Goal: Task Accomplishment & Management: Use online tool/utility

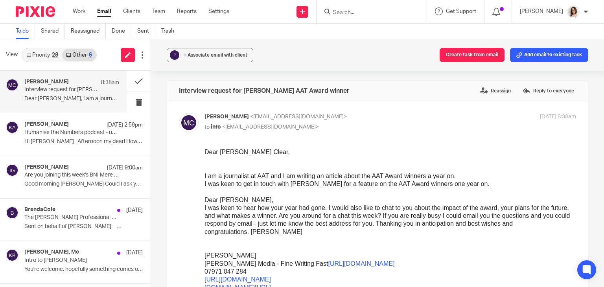
scroll to position [291, 0]
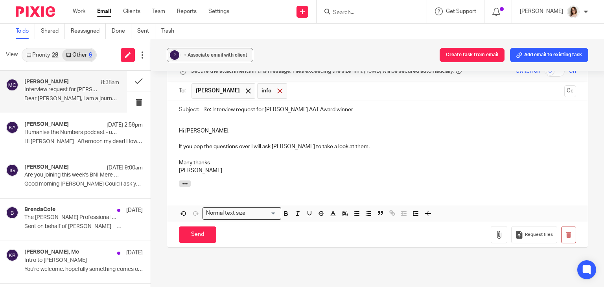
click at [281, 92] on span at bounding box center [279, 90] width 5 height 5
click at [204, 227] on input "Send" at bounding box center [197, 234] width 37 height 17
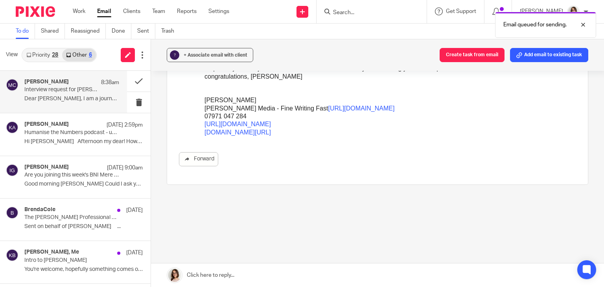
scroll to position [155, 0]
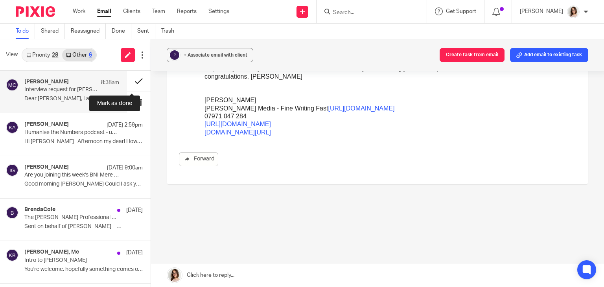
click at [129, 84] on button at bounding box center [139, 81] width 24 height 21
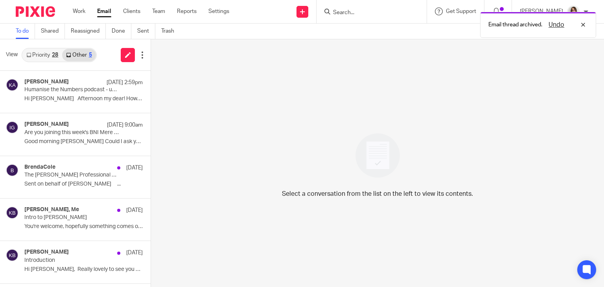
click at [108, 13] on link "Email" at bounding box center [104, 11] width 14 height 8
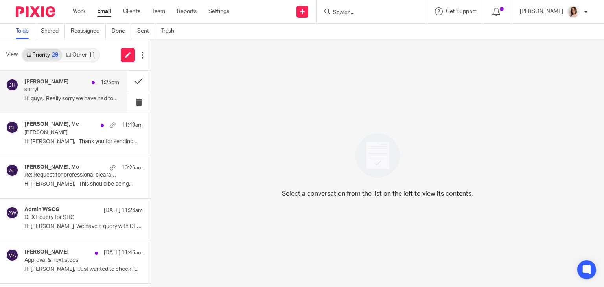
click at [76, 98] on p "Hi guys, Really sorry we have had to..." at bounding box center [71, 99] width 95 height 7
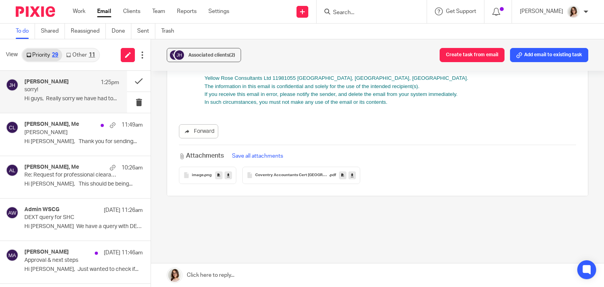
scroll to position [302, 0]
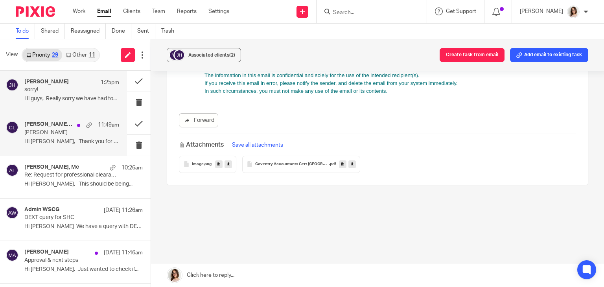
click at [58, 142] on p "Hi [PERSON_NAME], Thank you for sending..." at bounding box center [71, 141] width 95 height 7
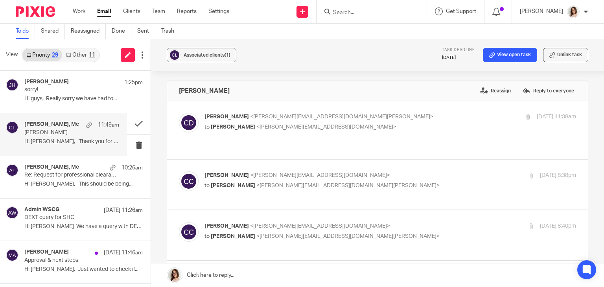
scroll to position [0, 0]
click at [79, 55] on link "Other 11" at bounding box center [80, 55] width 37 height 13
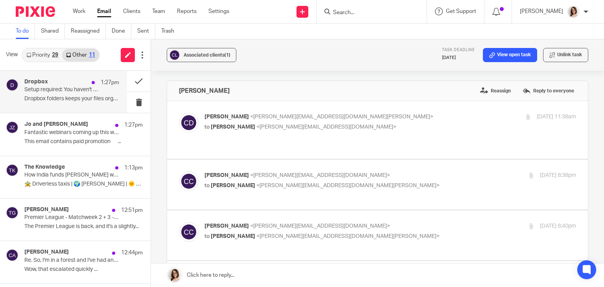
click at [66, 95] on div "Dropbox 1:27pm Setup required: You haven't set up your folders yet... Dropbox f…" at bounding box center [71, 92] width 95 height 26
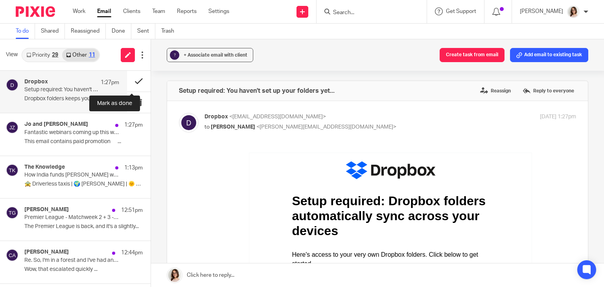
click at [133, 79] on button at bounding box center [139, 81] width 24 height 21
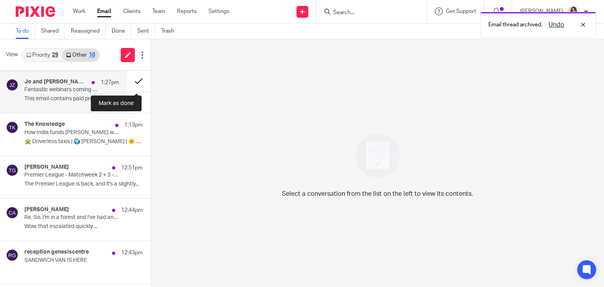
click at [129, 82] on button at bounding box center [139, 81] width 24 height 21
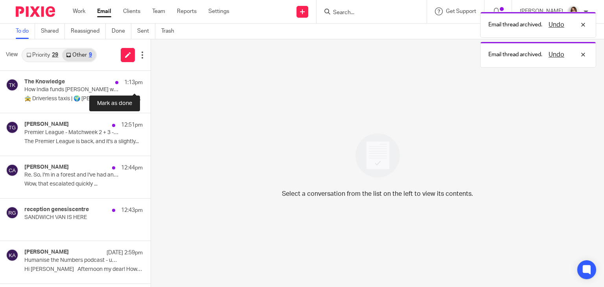
click at [151, 82] on button at bounding box center [154, 81] width 6 height 21
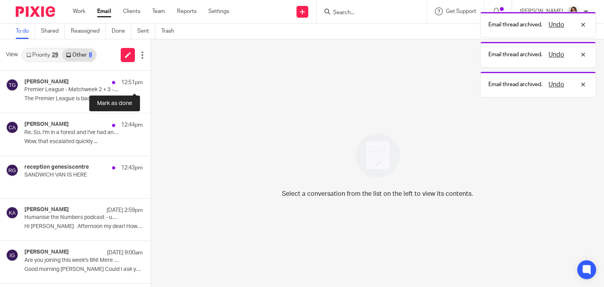
click at [151, 82] on button at bounding box center [154, 81] width 6 height 21
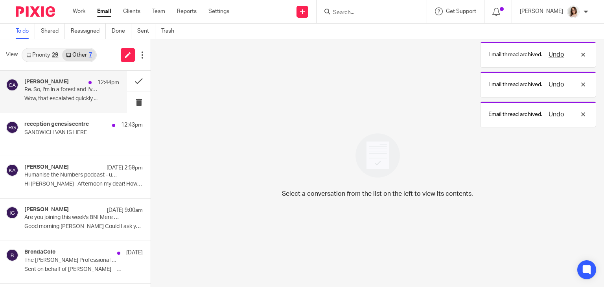
click at [81, 91] on p "Re. So, I'm in a forest and I've had an idea..." at bounding box center [62, 89] width 76 height 7
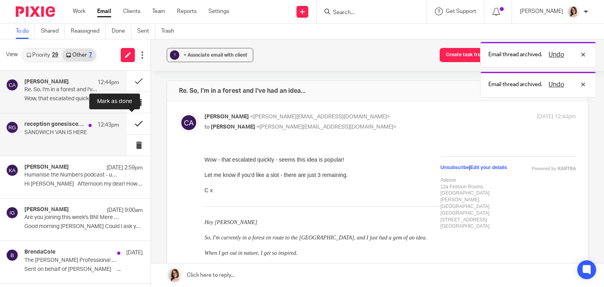
click at [132, 124] on button at bounding box center [139, 123] width 24 height 21
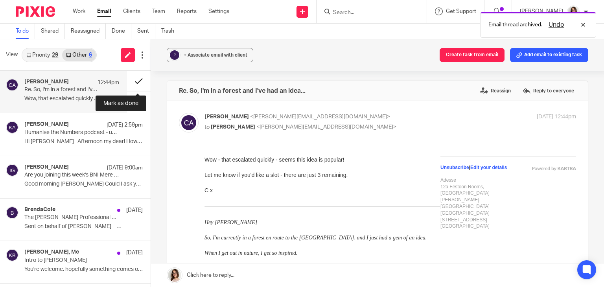
click at [135, 81] on button at bounding box center [139, 81] width 24 height 21
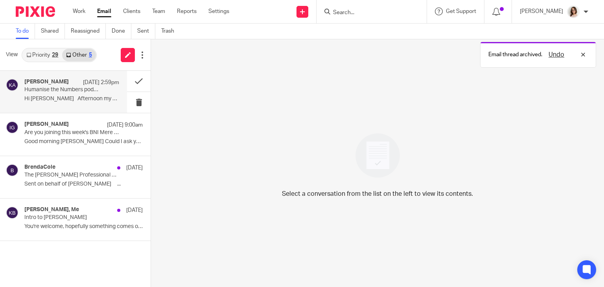
click at [82, 97] on p "Hi [PERSON_NAME] Afternoon my dear! How are..." at bounding box center [71, 99] width 95 height 7
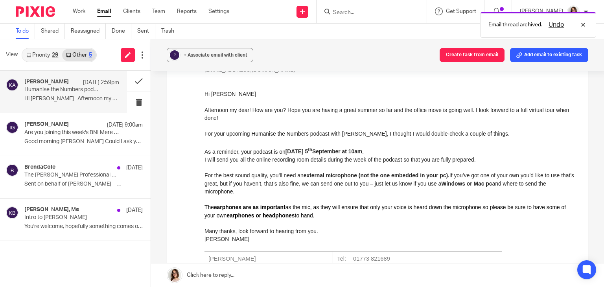
scroll to position [134, 0]
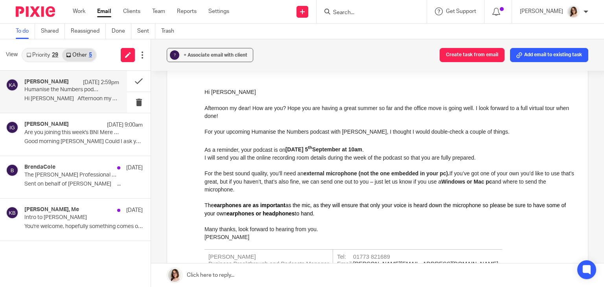
click at [104, 13] on link "Email" at bounding box center [104, 11] width 14 height 8
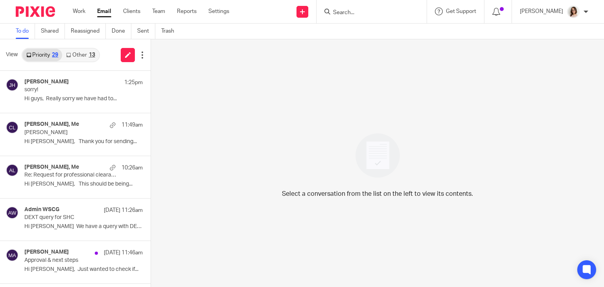
click at [83, 54] on link "Other 13" at bounding box center [80, 55] width 37 height 13
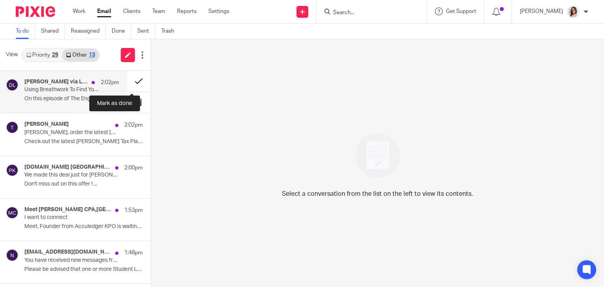
click at [131, 85] on button at bounding box center [139, 81] width 24 height 21
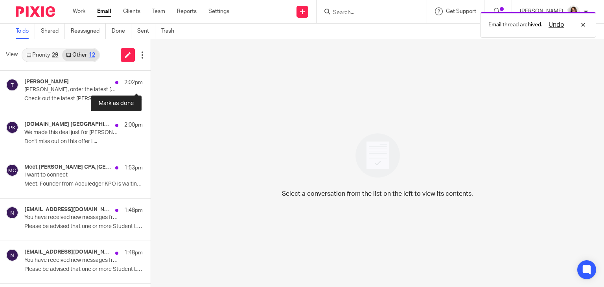
click at [151, 85] on button at bounding box center [154, 81] width 6 height 21
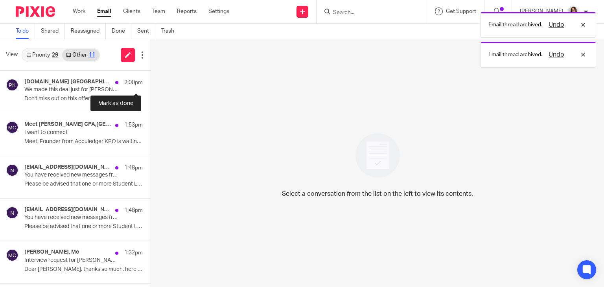
click at [151, 85] on button at bounding box center [154, 81] width 6 height 21
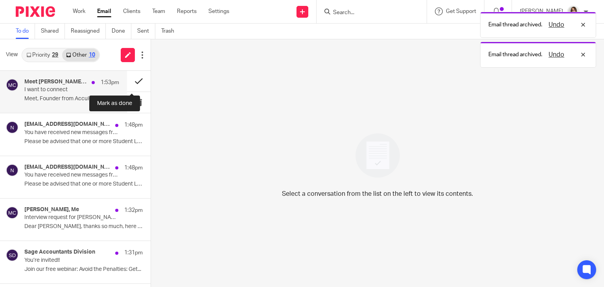
click at [129, 83] on button at bounding box center [139, 81] width 24 height 21
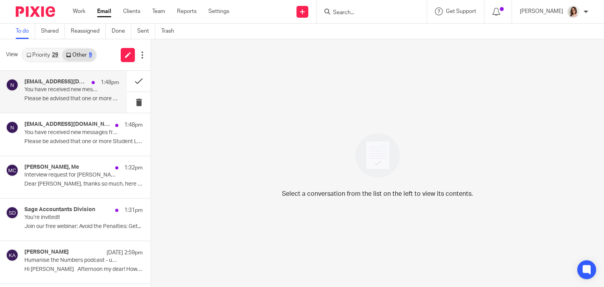
click at [87, 91] on p "You have received new messages from HMRC" at bounding box center [62, 89] width 76 height 7
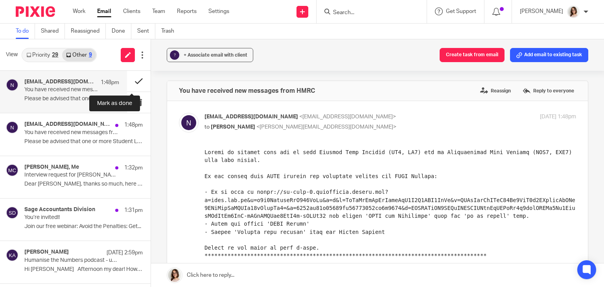
click at [132, 79] on button at bounding box center [139, 81] width 24 height 21
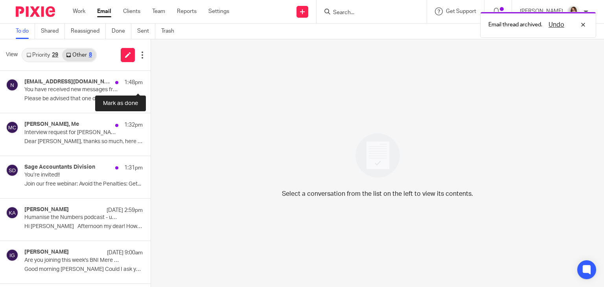
click at [151, 79] on button at bounding box center [154, 81] width 6 height 21
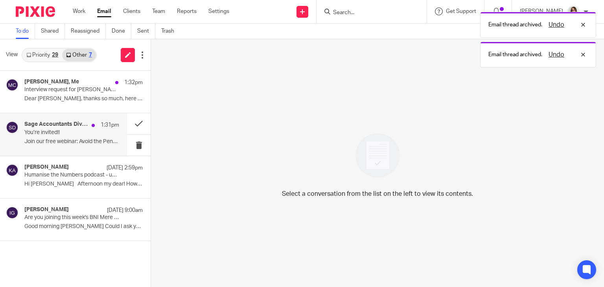
click at [104, 139] on p "Join our free webinar: Avoid the Penalties: Get..." at bounding box center [71, 141] width 95 height 7
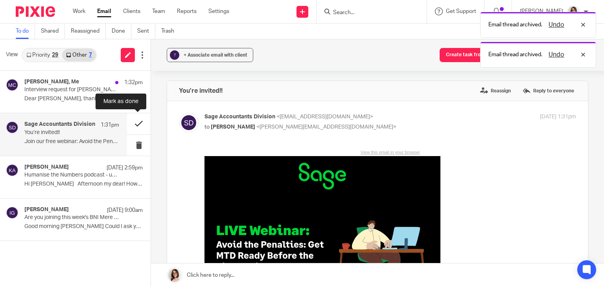
click at [131, 129] on button at bounding box center [139, 123] width 24 height 21
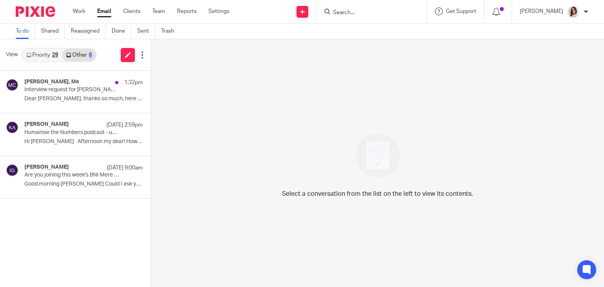
click at [101, 13] on link "Email" at bounding box center [104, 11] width 14 height 8
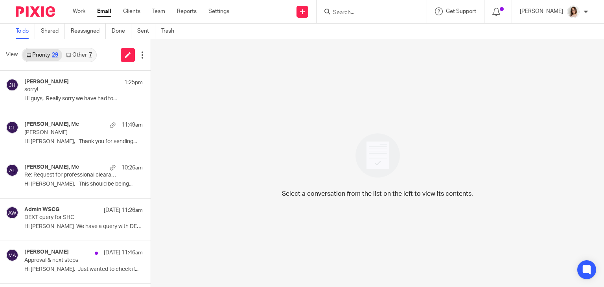
click at [68, 55] on icon at bounding box center [68, 55] width 5 height 5
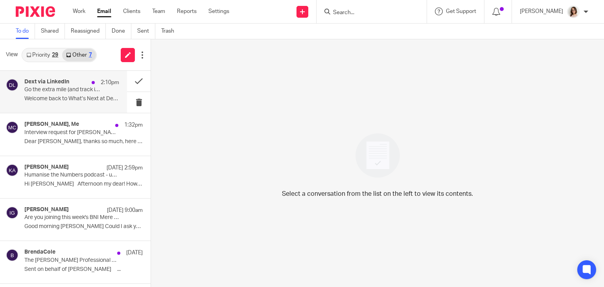
click at [98, 93] on div "Dext via LinkedIn 2:10pm Go the extra mile (and track it, too.) Welcome back to…" at bounding box center [71, 92] width 95 height 26
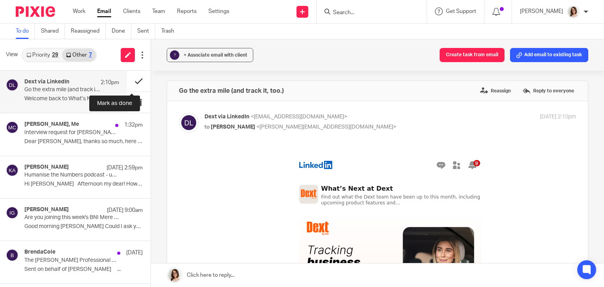
click at [134, 82] on button at bounding box center [139, 81] width 24 height 21
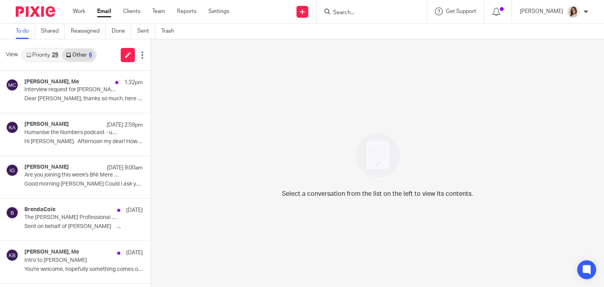
click at [47, 53] on link "Priority 29" at bounding box center [42, 55] width 40 height 13
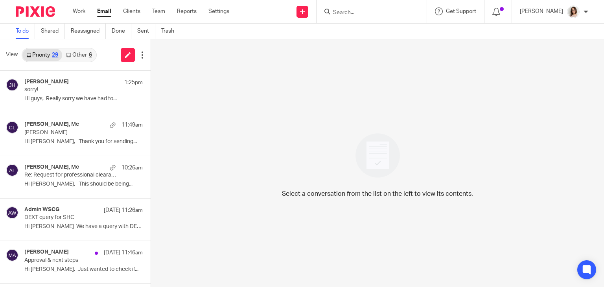
click at [107, 15] on link "Email" at bounding box center [104, 11] width 14 height 8
